Goal: Task Accomplishment & Management: Manage account settings

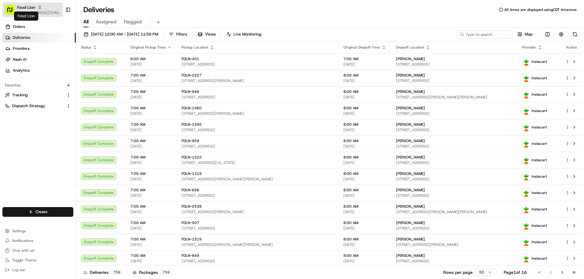
click at [26, 9] on span "Food Lion" at bounding box center [26, 7] width 18 height 6
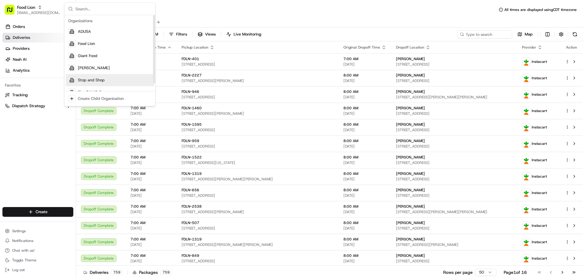
click at [95, 80] on span "Stop and Shop" at bounding box center [91, 80] width 27 height 5
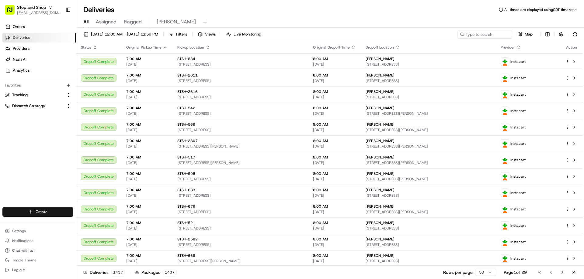
click at [42, 150] on div "Orders Deliveries Providers [PERSON_NAME] Analytics Favorites Tracking Dispatch…" at bounding box center [38, 114] width 76 height 191
click at [32, 9] on span "Stop and Shop" at bounding box center [31, 7] width 29 height 6
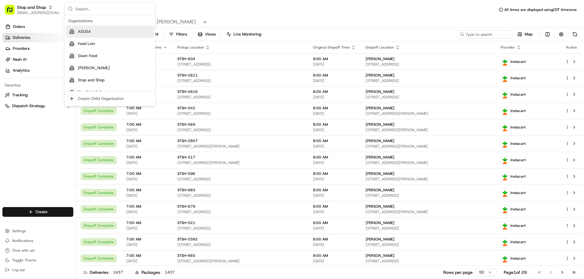
click at [25, 147] on div "Orders Deliveries Providers [PERSON_NAME] Analytics Favorites Tracking Dispatch…" at bounding box center [38, 114] width 76 height 191
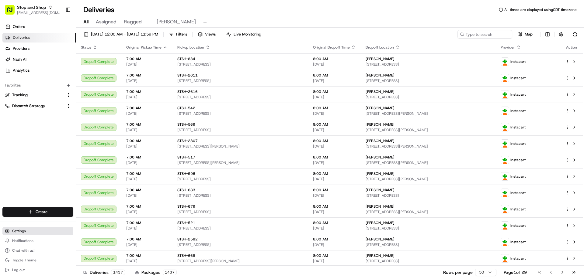
click at [27, 230] on button "Settings" at bounding box center [37, 231] width 71 height 9
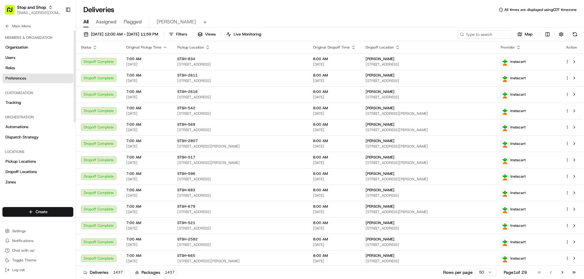
click at [24, 78] on span "Preferences" at bounding box center [15, 78] width 21 height 5
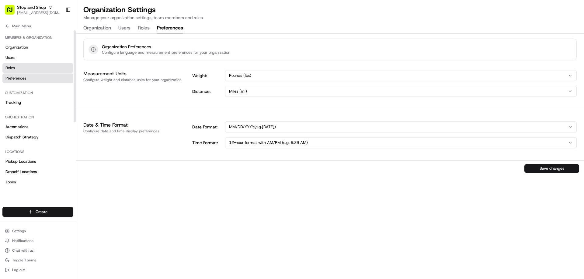
click at [16, 67] on link "Roles" at bounding box center [37, 68] width 71 height 10
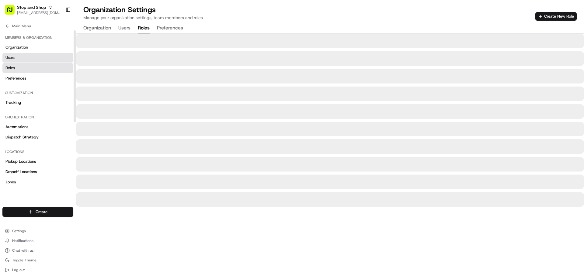
click at [14, 58] on span "Users" at bounding box center [10, 57] width 10 height 5
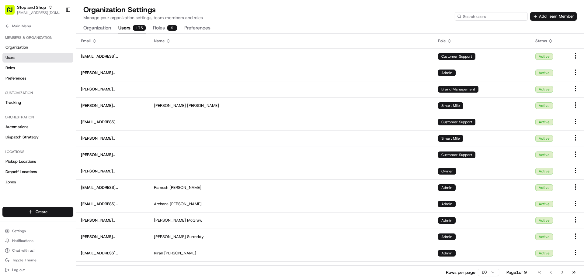
click at [496, 17] on input at bounding box center [490, 16] width 73 height 9
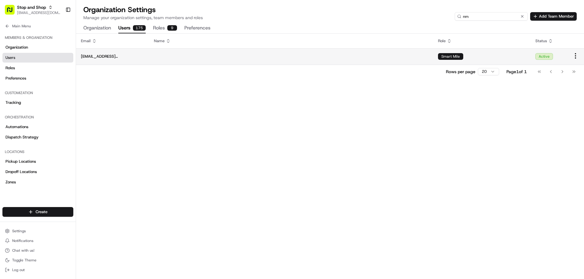
type input "nm"
click at [112, 55] on span "[EMAIL_ADDRESS][DOMAIN_NAME]" at bounding box center [112, 56] width 63 height 5
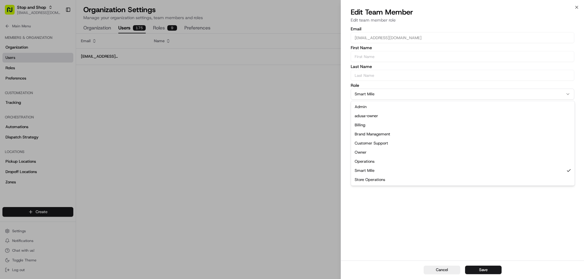
click at [419, 97] on button "Smart Mile" at bounding box center [461, 94] width 223 height 11
select select "rol_E2mYmmPntU9uSty4EdpbQz"
click at [481, 271] on button "Save" at bounding box center [483, 270] width 36 height 9
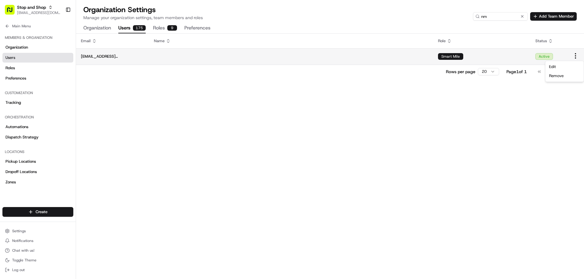
click at [575, 56] on html "Stop and Shop [EMAIL_ADDRESS][DOMAIN_NAME] Toggle Sidebar Orders Deliveries Pro…" at bounding box center [292, 139] width 584 height 279
click at [434, 155] on html "Stop and Shop [EMAIL_ADDRESS][DOMAIN_NAME] Toggle Sidebar Orders Deliveries Pro…" at bounding box center [292, 139] width 584 height 279
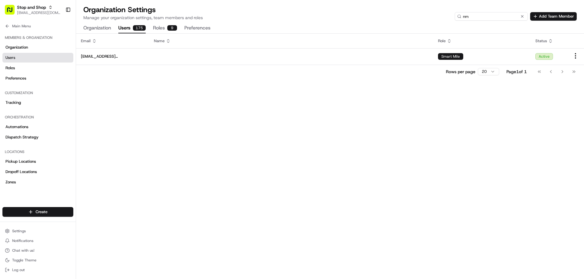
drag, startPoint x: 494, startPoint y: 18, endPoint x: 471, endPoint y: 18, distance: 22.8
click at [471, 18] on input "nm" at bounding box center [490, 16] width 73 height 9
drag, startPoint x: 471, startPoint y: 18, endPoint x: 446, endPoint y: 17, distance: 24.9
click at [446, 17] on div "Organization Settings Manage your organization settings, team members and roles…" at bounding box center [329, 13] width 493 height 16
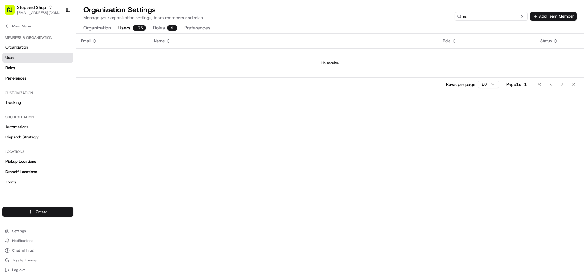
type input "n"
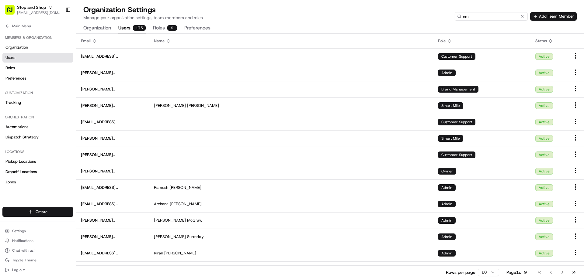
type input "n"
type input "a"
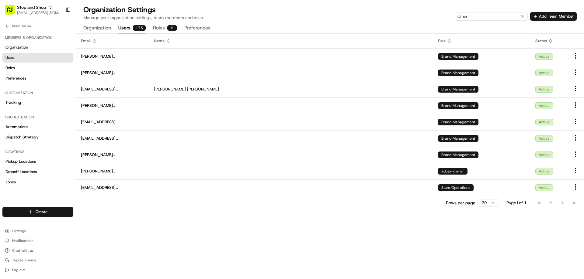
type input "s"
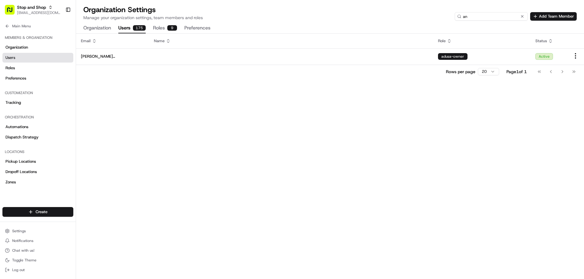
type input "a"
drag, startPoint x: 469, startPoint y: 17, endPoint x: 436, endPoint y: 19, distance: 32.9
click at [437, 19] on div "Organization Settings Manage your organization settings, team members and roles…" at bounding box center [329, 13] width 493 height 16
type input "[PERSON_NAME]"
click at [31, 10] on span "[EMAIL_ADDRESS][DOMAIN_NAME]" at bounding box center [38, 12] width 43 height 5
